Goal: Task Accomplishment & Management: Manage account settings

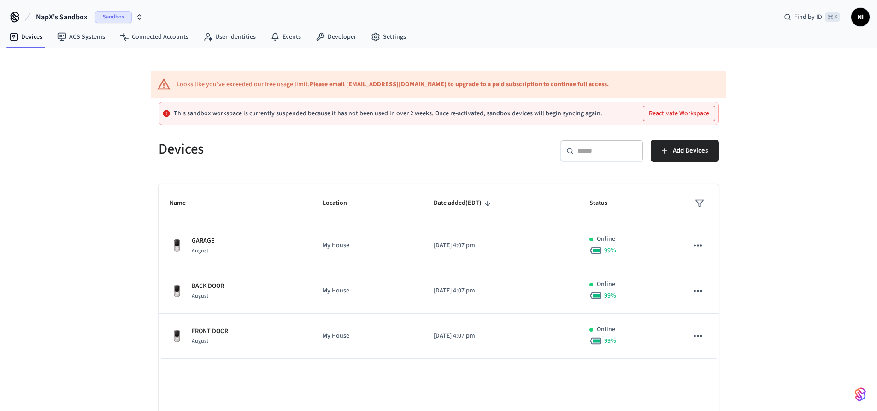
click at [88, 16] on button "NapX's Sandbox Sandbox" at bounding box center [89, 16] width 113 height 19
click at [24, 58] on span "main" at bounding box center [19, 59] width 14 height 9
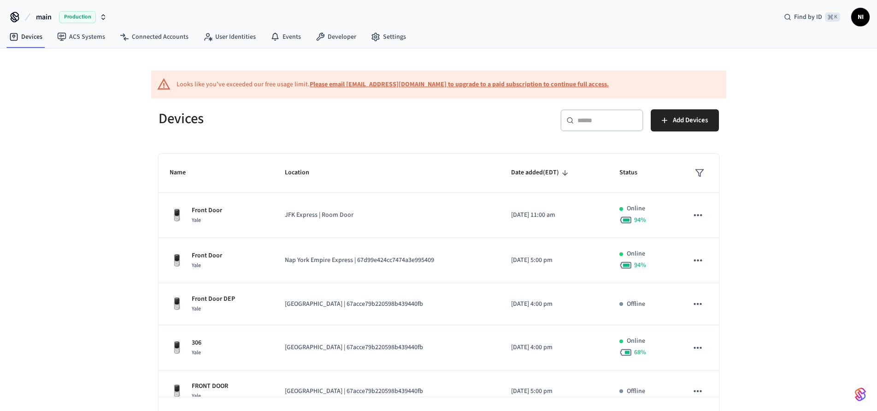
scroll to position [10, 0]
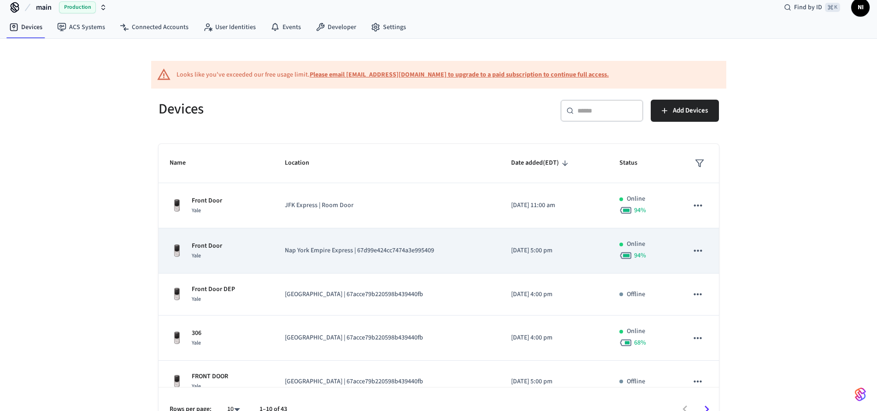
click at [212, 250] on p "Front Door" at bounding box center [207, 246] width 30 height 10
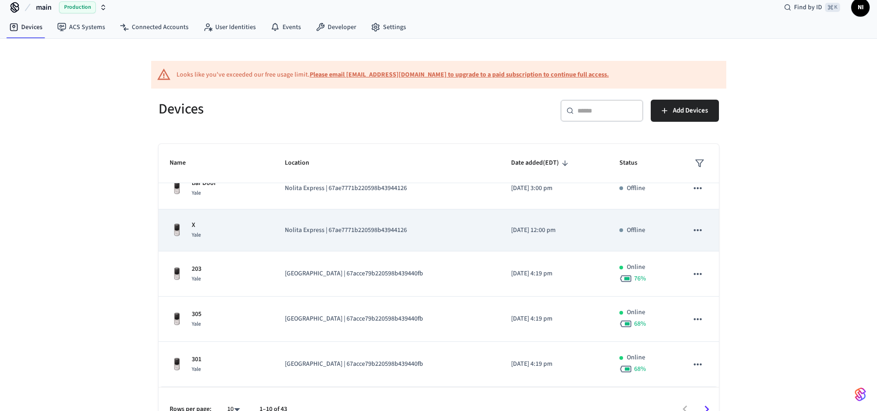
scroll to position [30, 0]
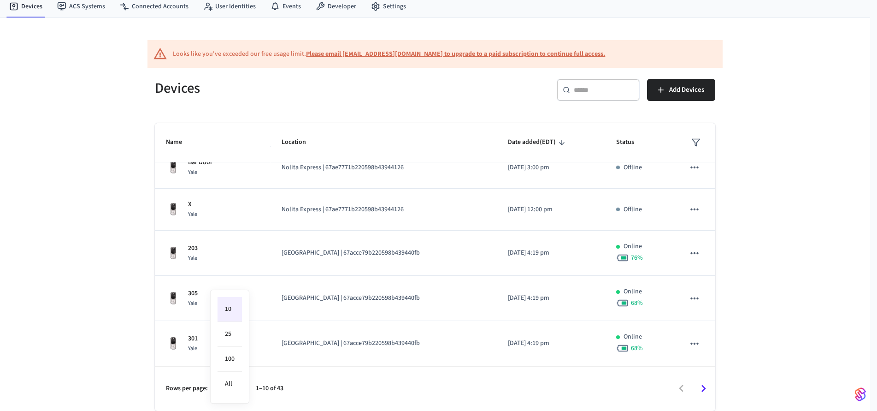
click at [234, 389] on body "main Production Find by ID ⌘ K NI Devices ACS Systems Connected Accounts User I…" at bounding box center [438, 190] width 877 height 441
click at [231, 355] on li "100" at bounding box center [230, 359] width 24 height 25
type input "***"
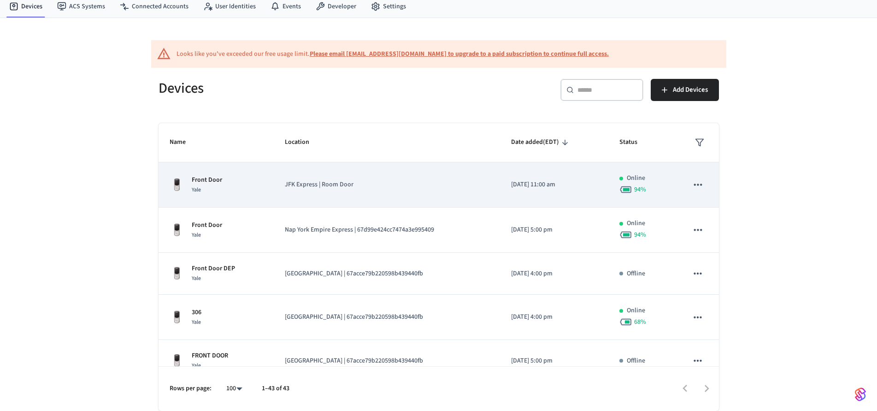
scroll to position [0, 0]
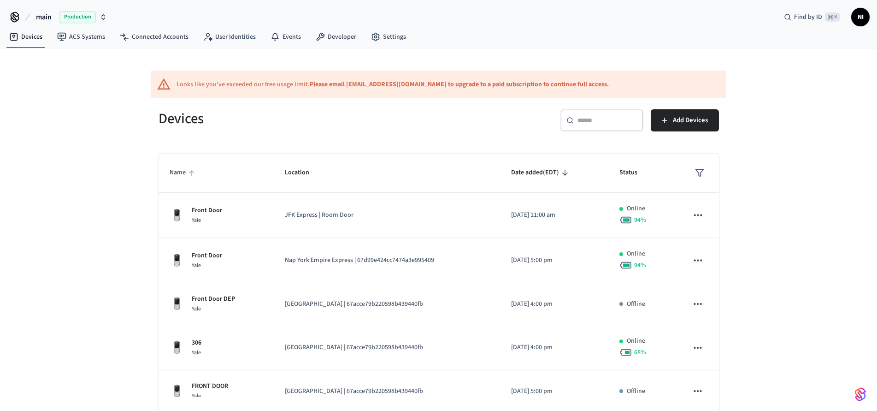
click at [181, 174] on span "Name" at bounding box center [184, 173] width 28 height 14
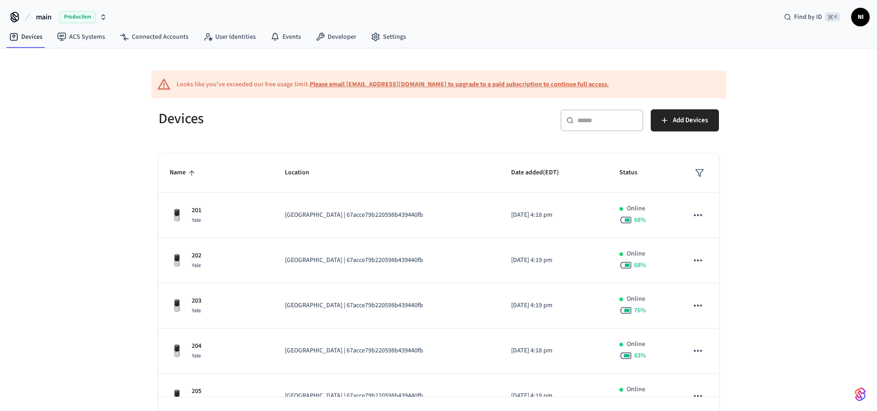
click at [188, 172] on icon "sticky table" at bounding box center [192, 173] width 8 height 8
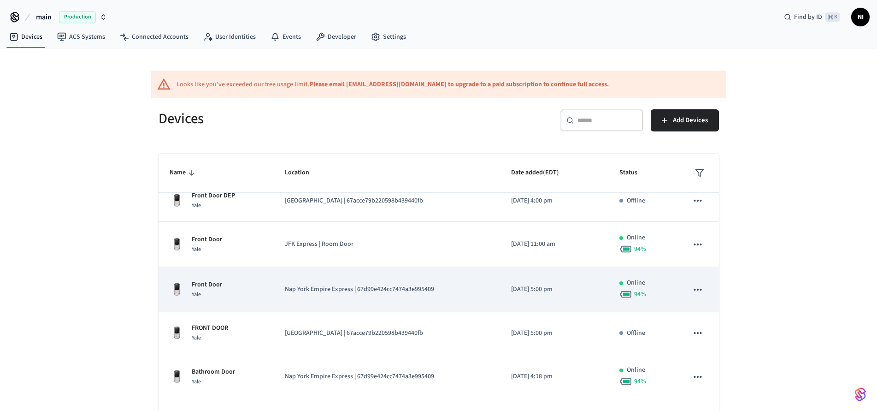
scroll to position [162, 0]
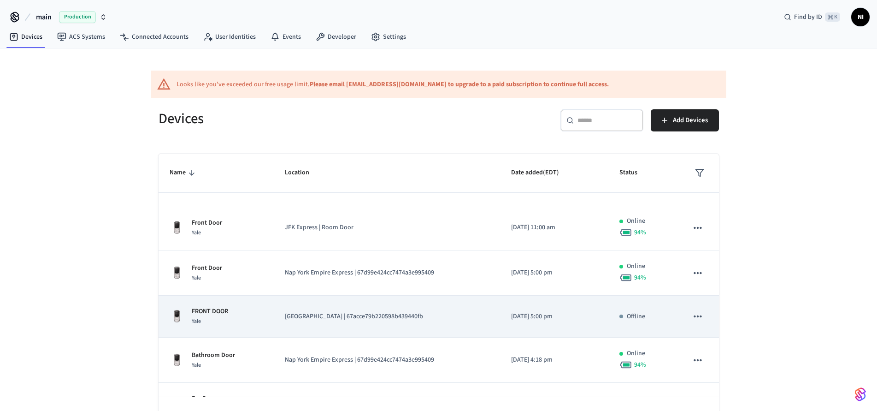
click at [692, 317] on icon "sticky table" at bounding box center [698, 316] width 12 height 12
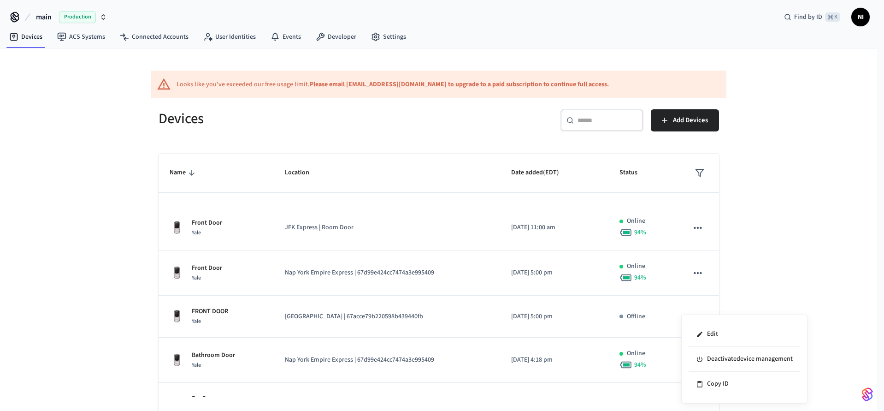
click at [738, 302] on div at bounding box center [442, 205] width 884 height 411
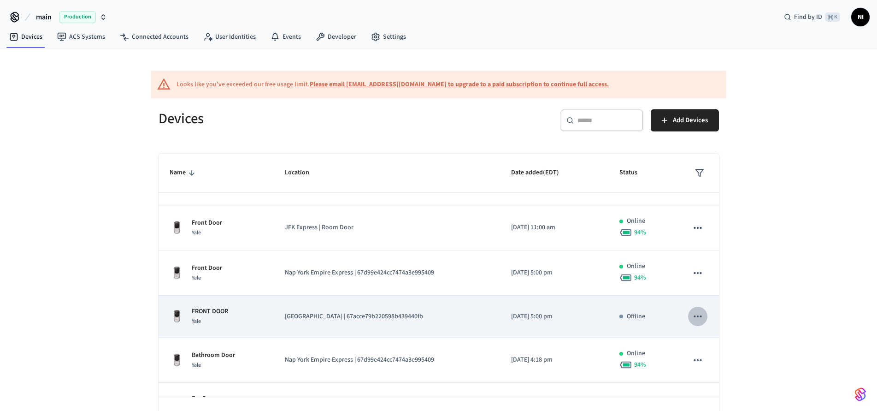
click at [694, 316] on icon "sticky table" at bounding box center [698, 316] width 8 height 2
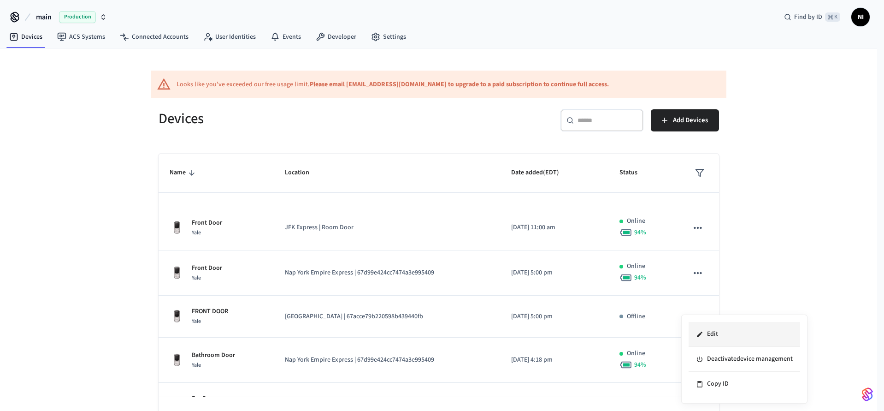
click at [716, 332] on li "Edit" at bounding box center [745, 334] width 112 height 25
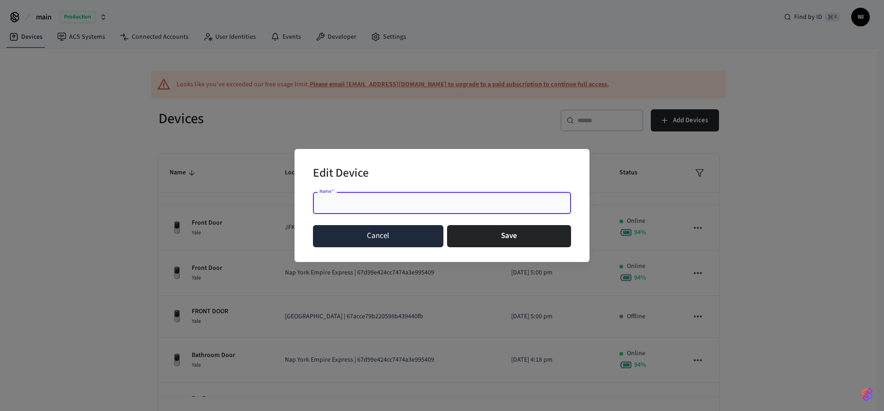
click at [380, 237] on button "Cancel" at bounding box center [378, 236] width 130 height 22
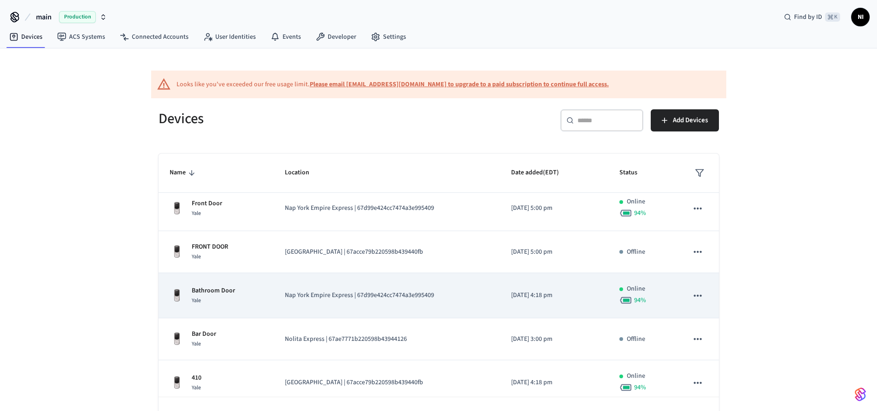
scroll to position [213, 0]
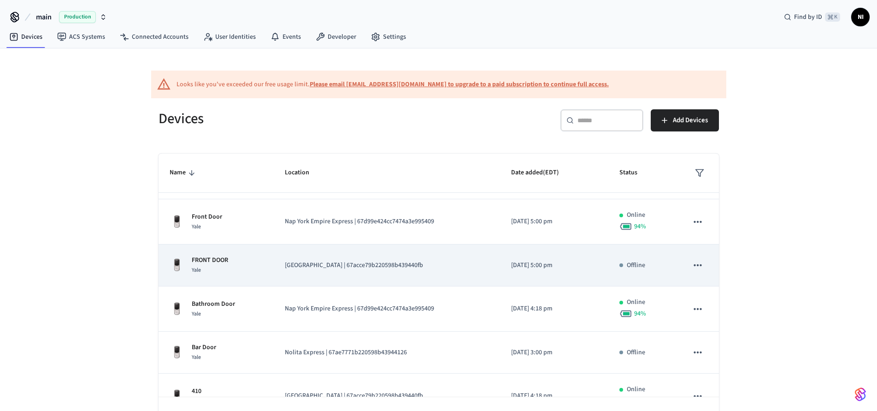
click at [345, 266] on p "[GEOGRAPHIC_DATA] | 67acce79b220598b439440fb" at bounding box center [387, 266] width 204 height 10
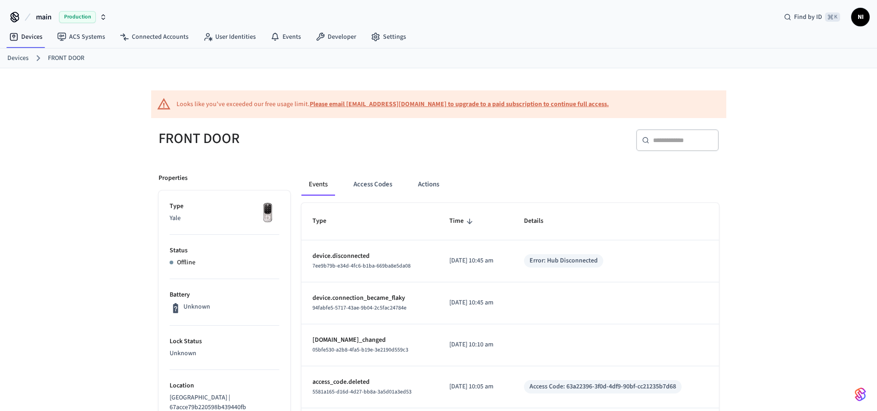
click at [205, 258] on div "Offline" at bounding box center [225, 263] width 110 height 10
click at [31, 41] on link "Devices" at bounding box center [26, 37] width 48 height 17
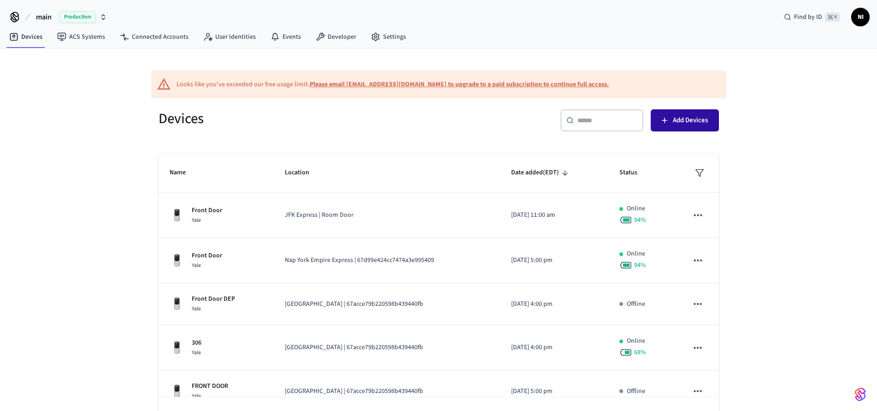
click at [682, 111] on button "Add Devices" at bounding box center [685, 120] width 68 height 22
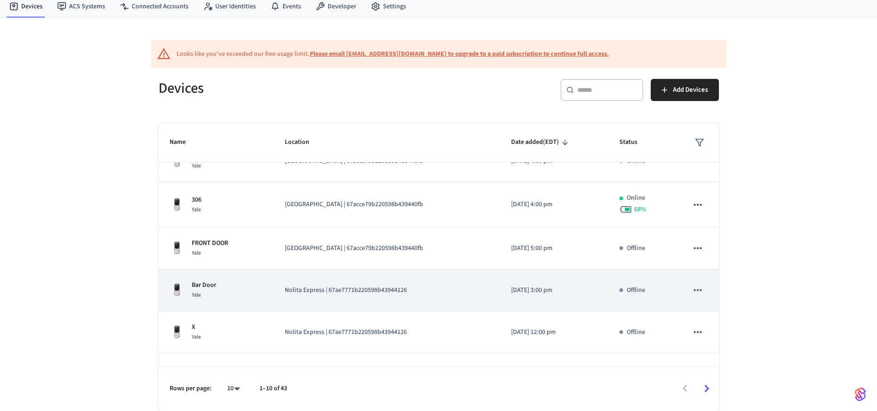
scroll to position [134, 0]
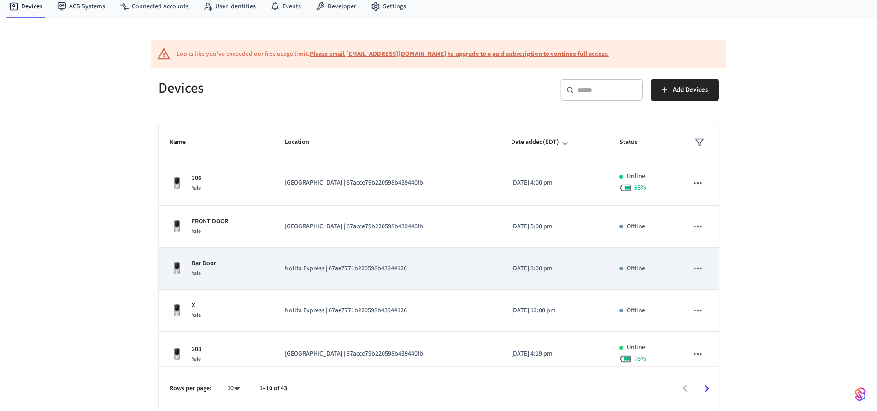
click at [694, 267] on icon "sticky table" at bounding box center [698, 268] width 12 height 12
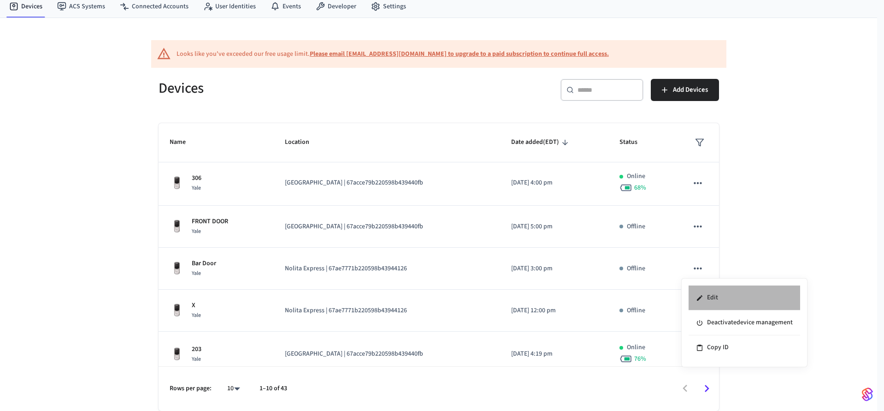
click at [715, 294] on li "Edit" at bounding box center [745, 297] width 112 height 25
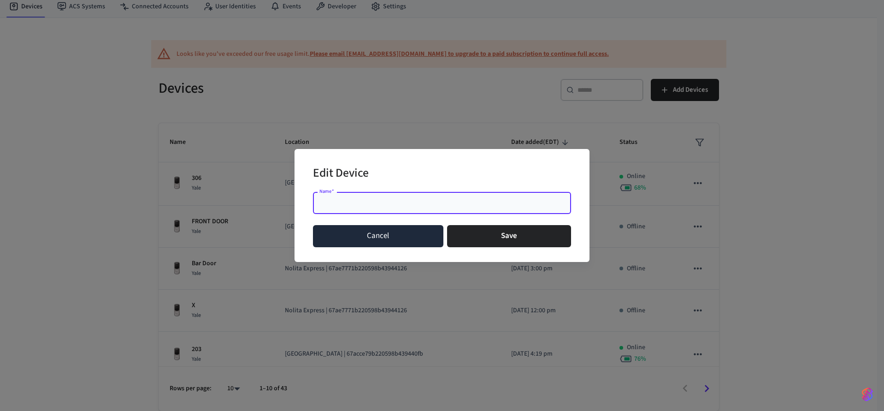
click at [399, 233] on button "Cancel" at bounding box center [378, 236] width 130 height 22
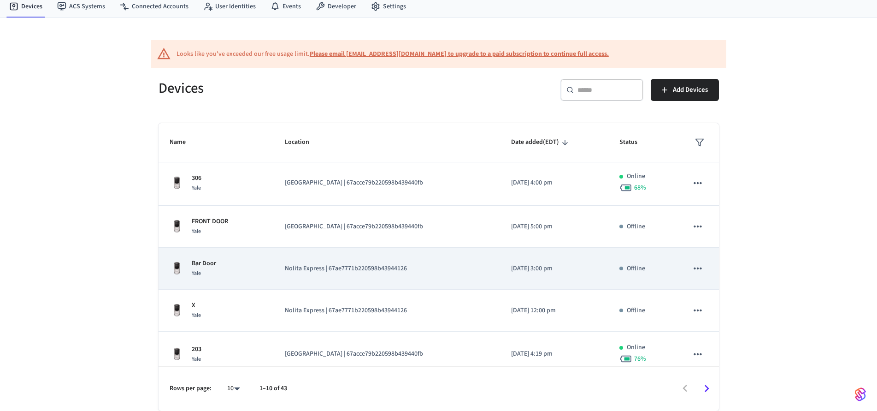
click at [693, 267] on icon "sticky table" at bounding box center [698, 268] width 12 height 12
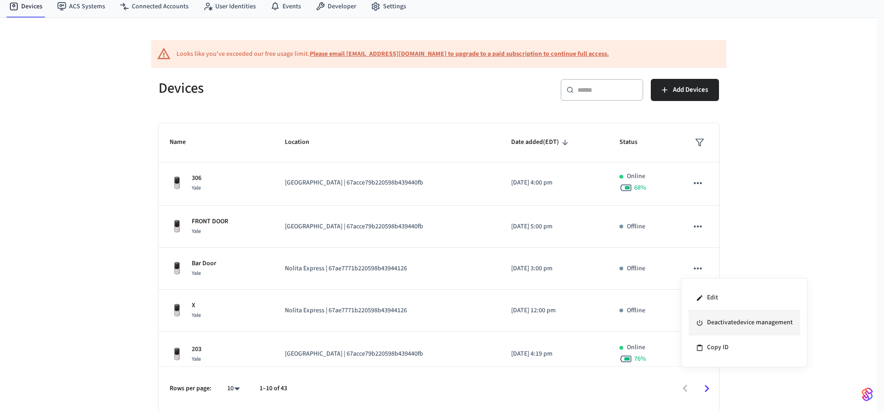
click at [732, 320] on li "Deactivate device management" at bounding box center [745, 322] width 112 height 25
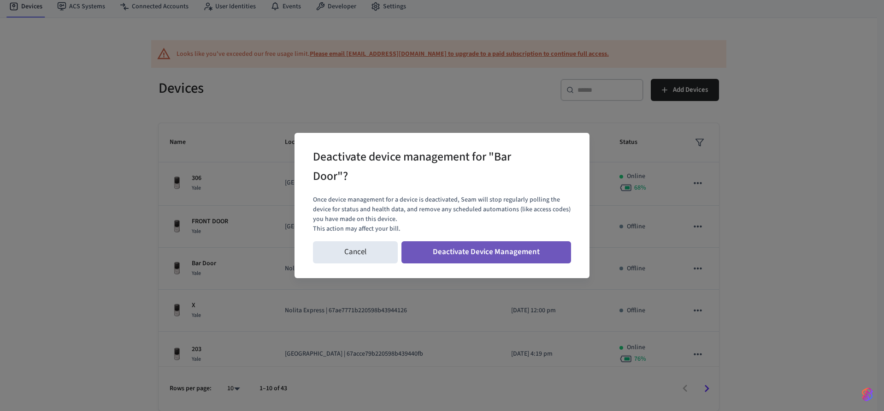
click at [486, 258] on button "Deactivate Device Management" at bounding box center [487, 252] width 170 height 22
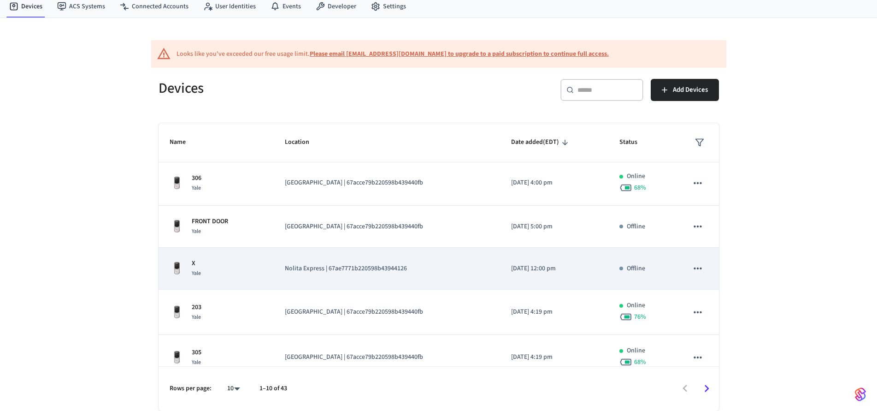
click at [694, 268] on icon "sticky table" at bounding box center [698, 268] width 8 height 2
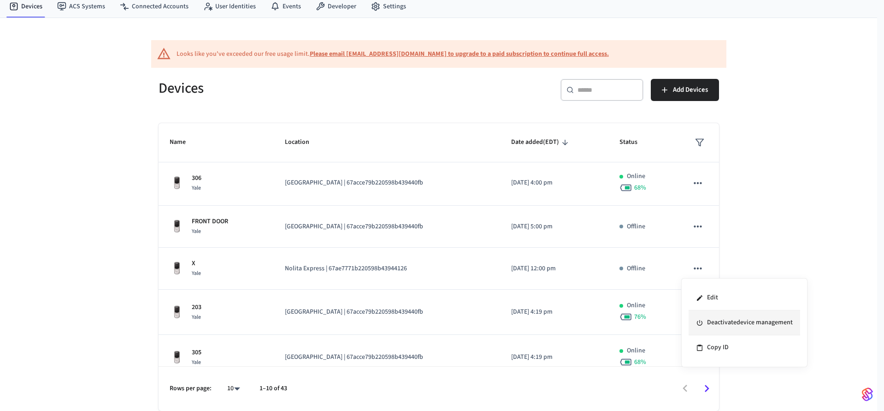
click at [714, 317] on li "Deactivate device management" at bounding box center [745, 322] width 112 height 25
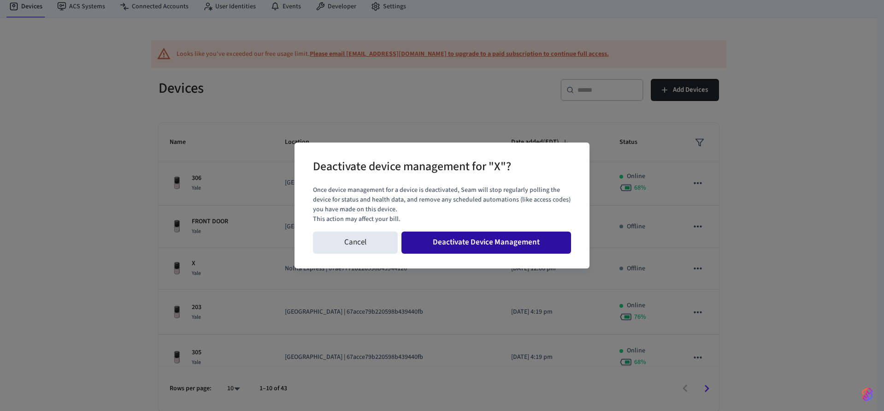
click at [542, 244] on button "Deactivate Device Management" at bounding box center [487, 242] width 170 height 22
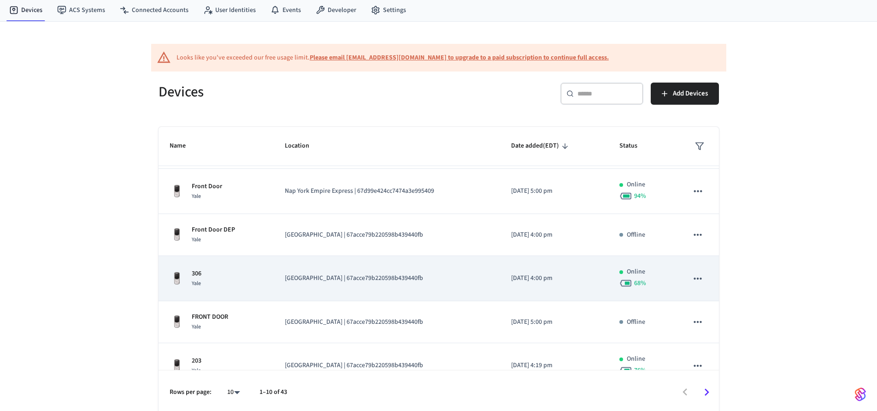
scroll to position [64, 0]
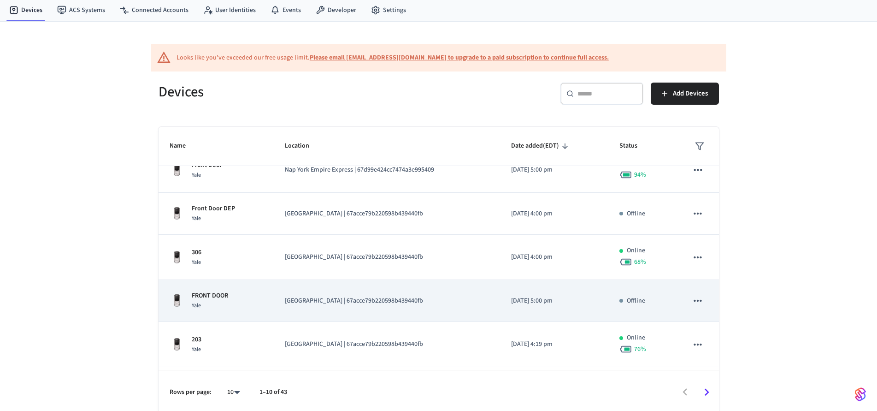
click at [627, 301] on p "Offline" at bounding box center [636, 301] width 18 height 10
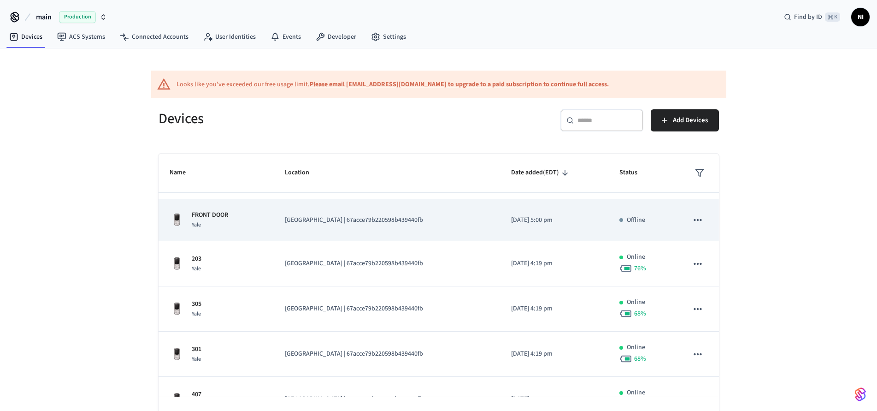
scroll to position [163, 0]
